Goal: Find specific page/section: Find specific page/section

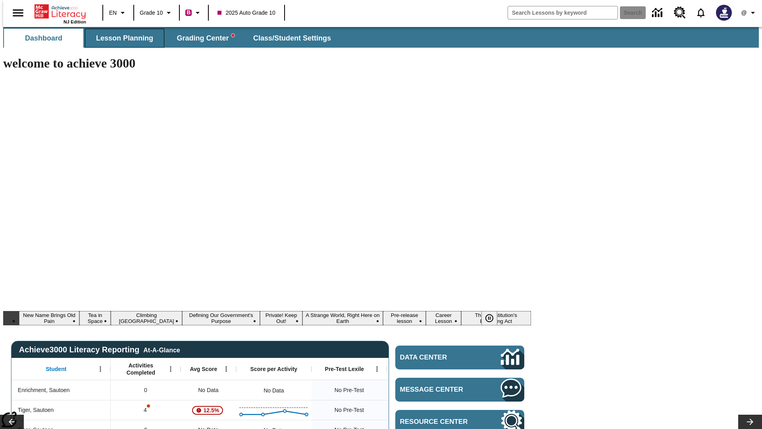
click at [121, 38] on span "Lesson Planning" at bounding box center [124, 38] width 57 height 9
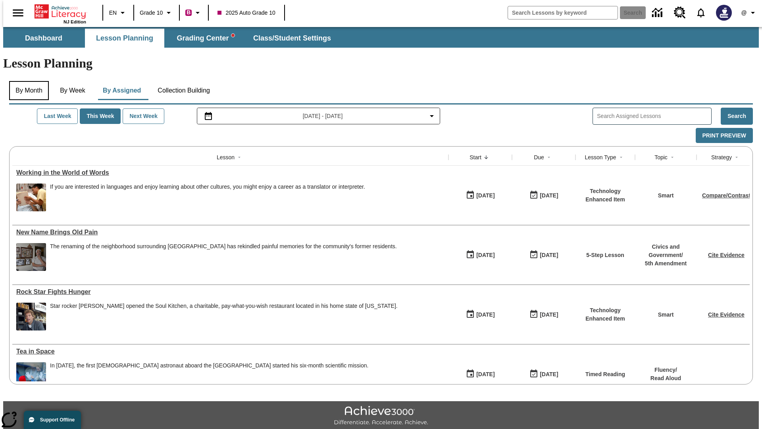
click at [27, 81] on button "By Month" at bounding box center [29, 90] width 40 height 19
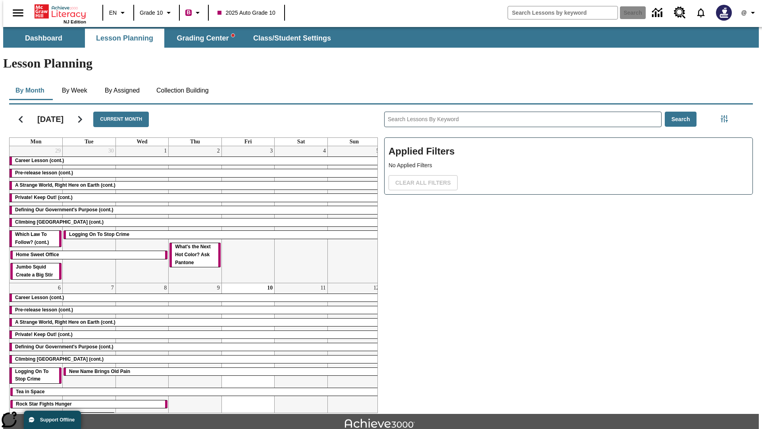
click at [192, 157] on div "Career Lesson (cont.)" at bounding box center [195, 161] width 371 height 8
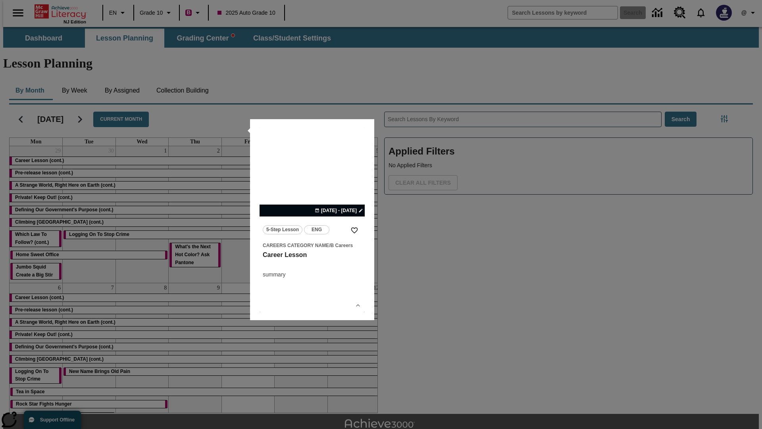
scroll to position [17, 0]
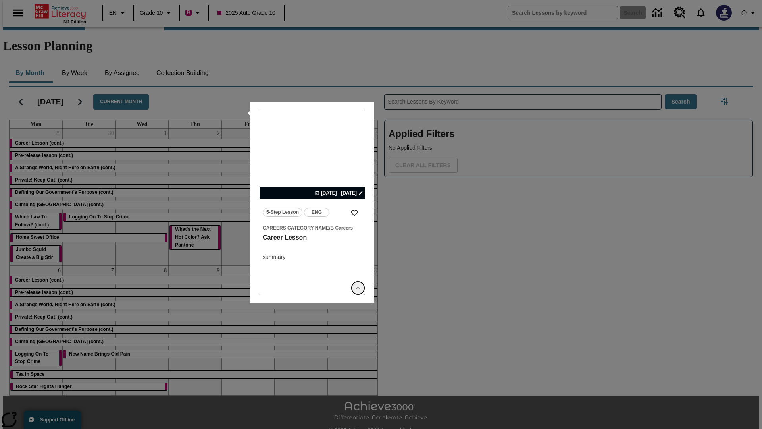
click at [358, 288] on icon "Show Details" at bounding box center [358, 288] width 8 height 8
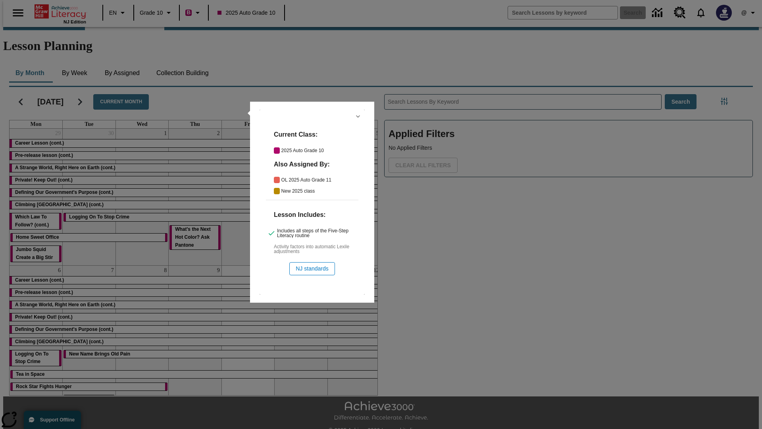
click at [358, 116] on icon "Hide Details" at bounding box center [358, 116] width 8 height 8
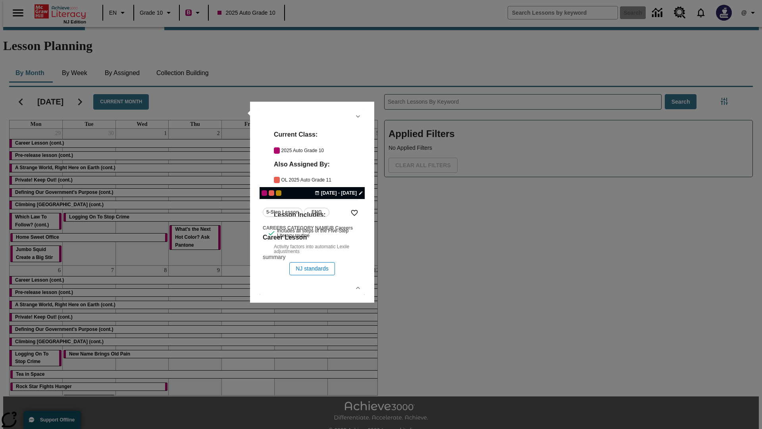
click at [312, 202] on link "lesson details" at bounding box center [312, 202] width 105 height 185
